Goal: Navigation & Orientation: Understand site structure

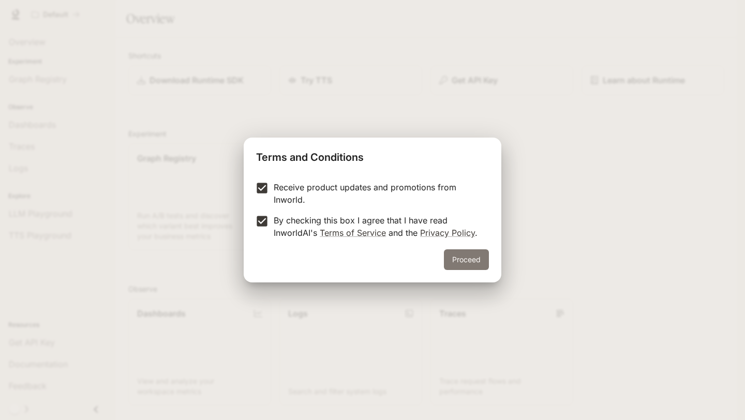
click at [463, 255] on button "Proceed" at bounding box center [466, 259] width 45 height 21
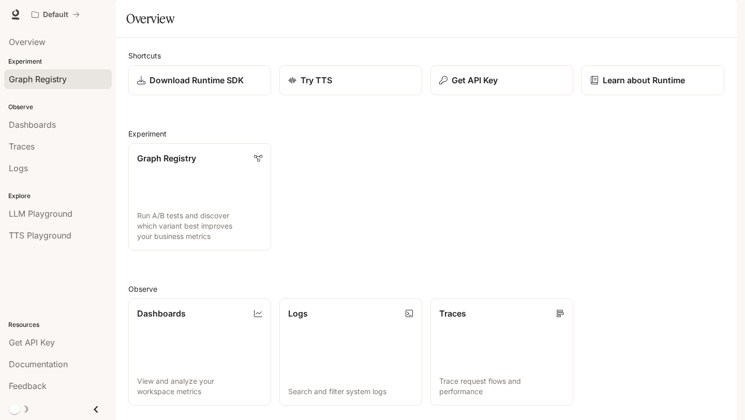
click at [51, 78] on span "Graph Registry" at bounding box center [38, 79] width 58 height 12
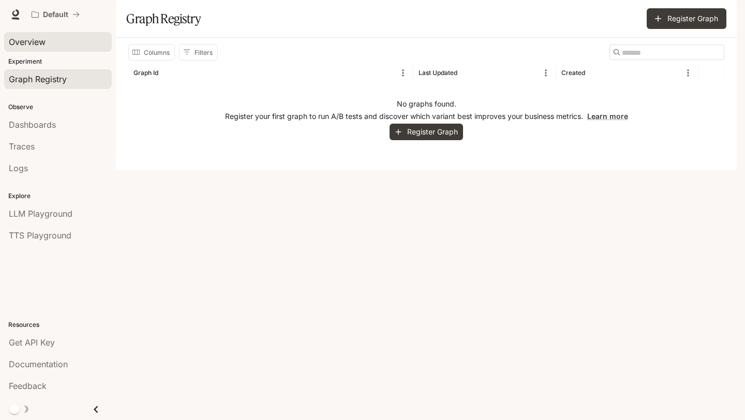
click at [59, 39] on div "Overview" at bounding box center [58, 42] width 98 height 12
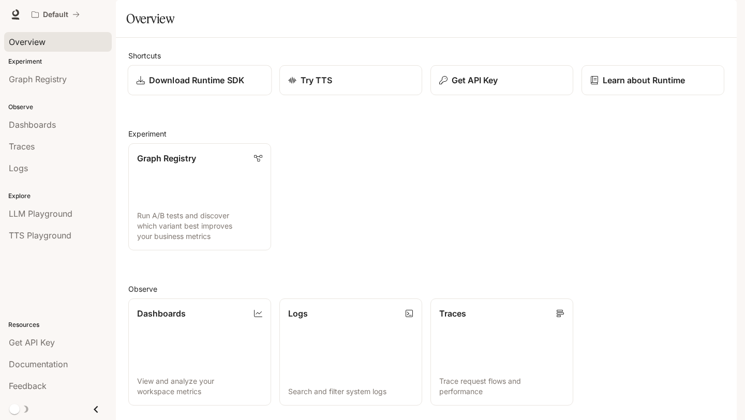
scroll to position [190, 0]
